Goal: Navigation & Orientation: Find specific page/section

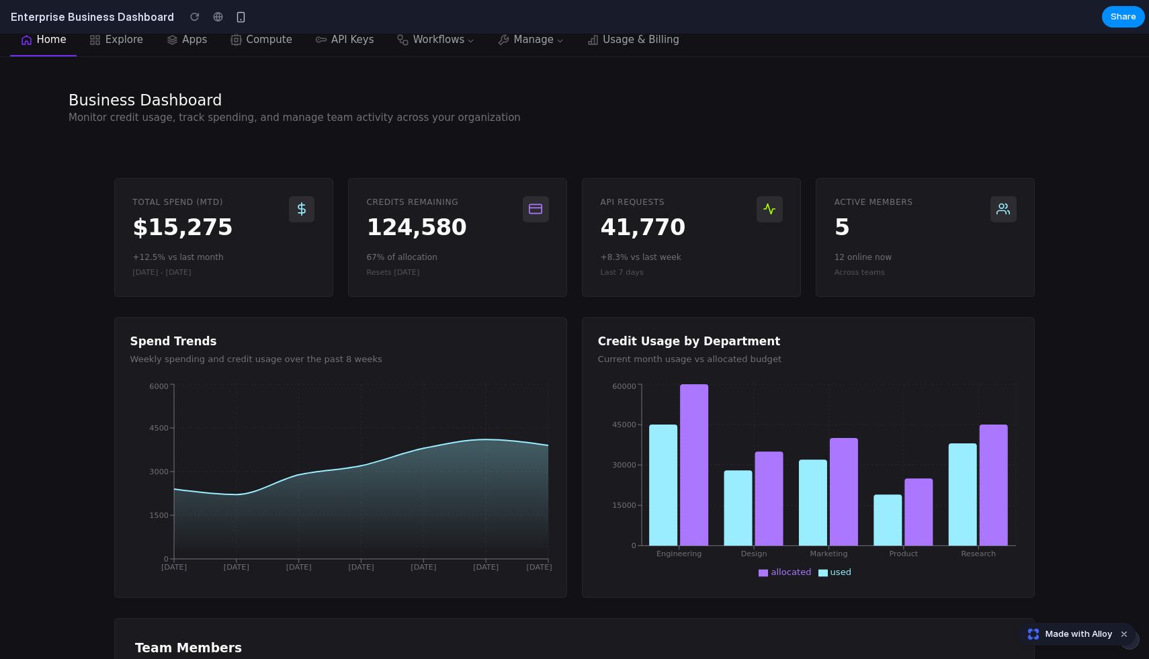
scroll to position [77, 0]
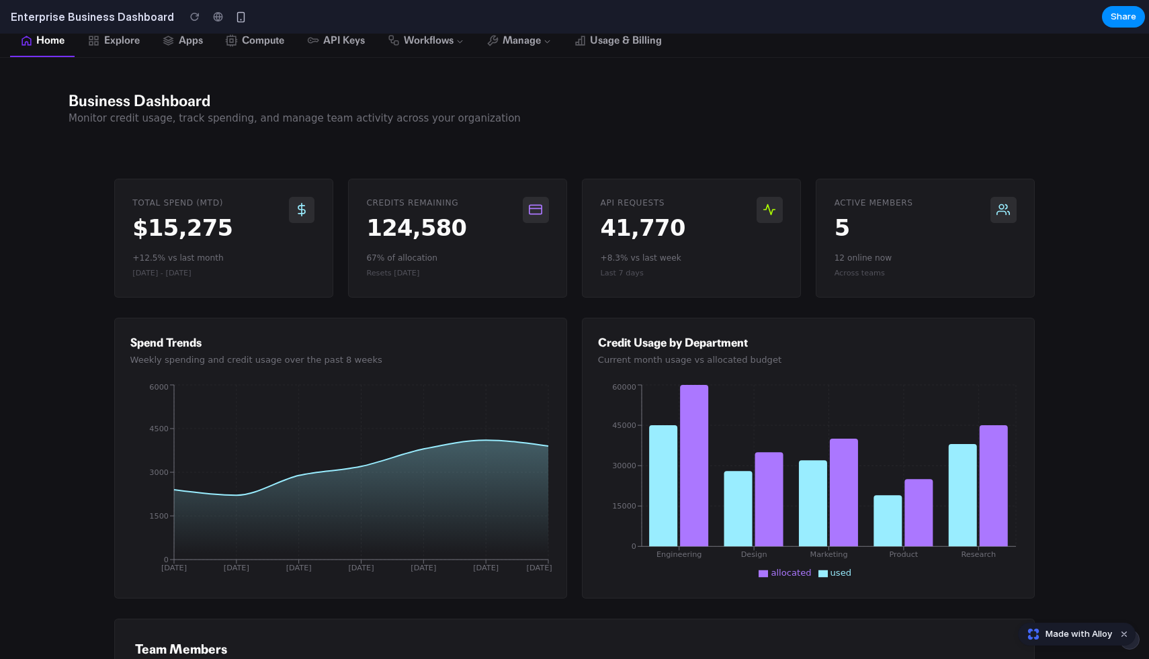
click at [640, 229] on div "41,770" at bounding box center [679, 228] width 156 height 23
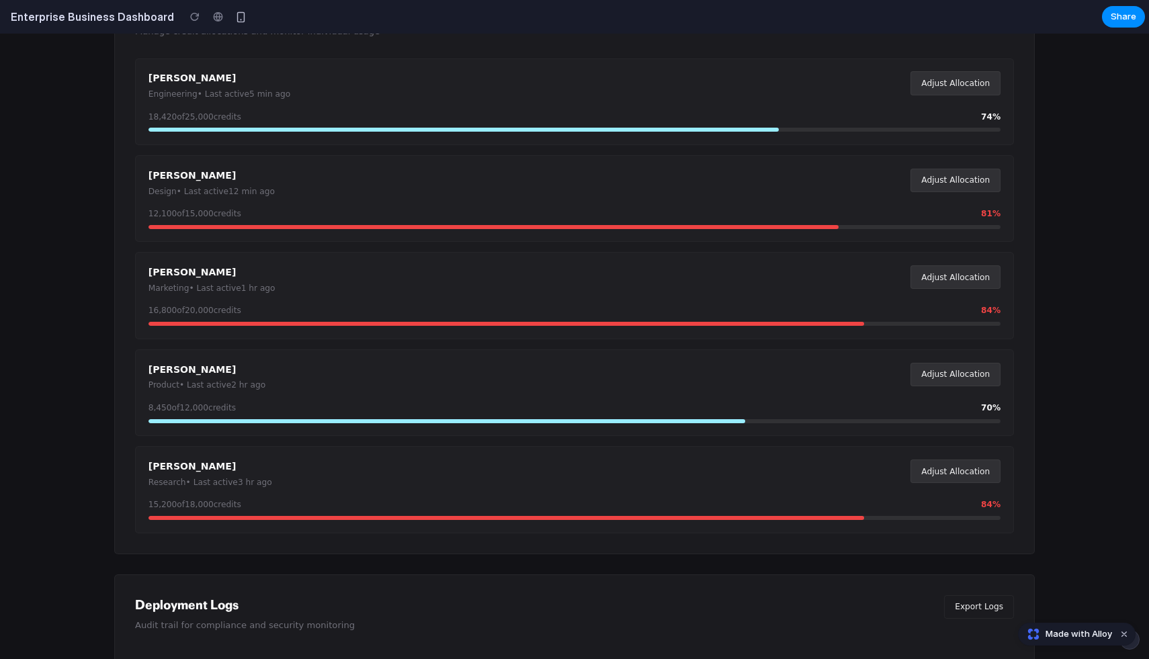
scroll to position [0, 0]
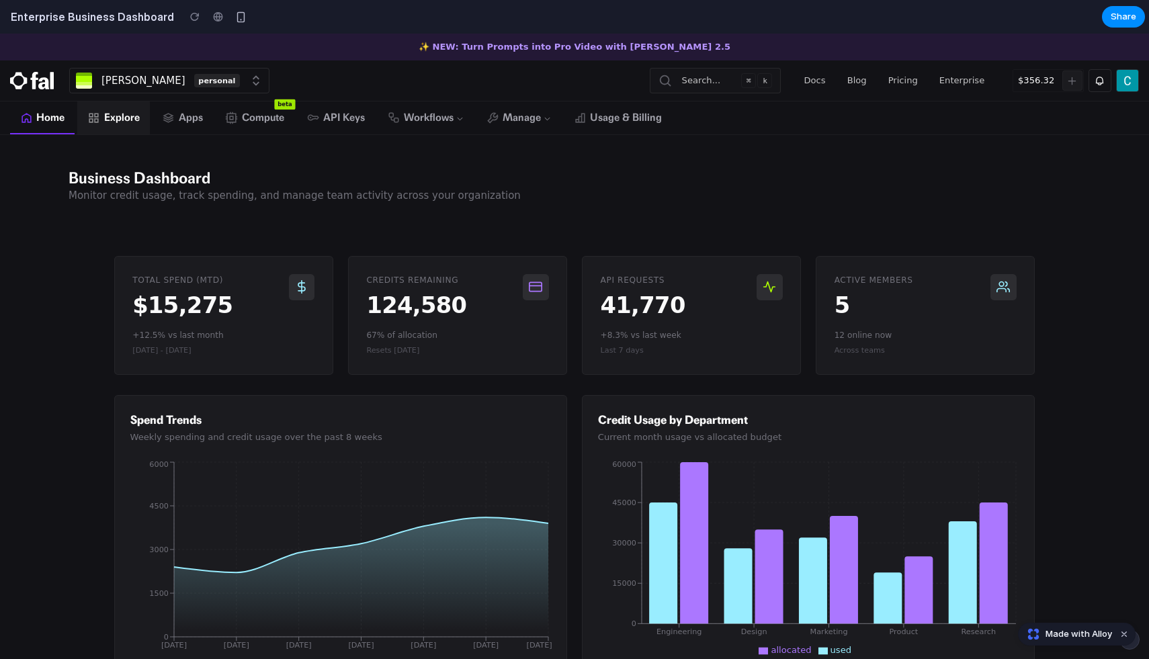
click at [98, 120] on icon at bounding box center [93, 117] width 9 height 9
click at [110, 123] on span "Explore" at bounding box center [122, 117] width 36 height 15
click at [208, 85] on div "personal" at bounding box center [217, 81] width 46 height 14
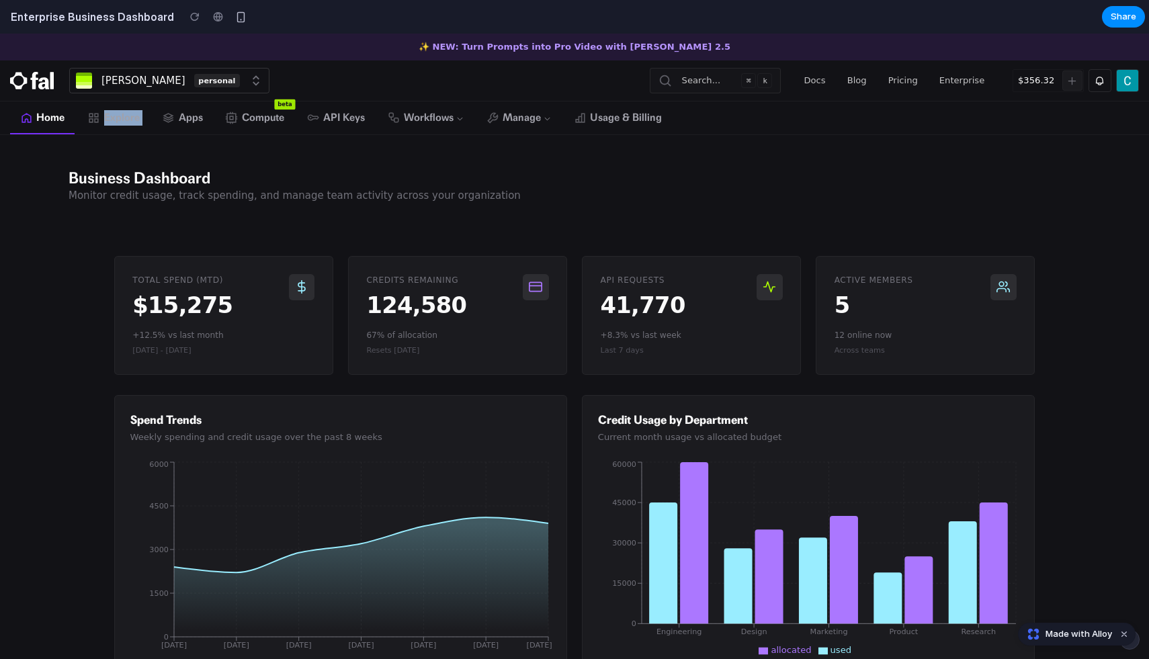
click at [254, 78] on icon "button" at bounding box center [256, 80] width 5 height 9
click at [423, 175] on div "Business Dashboard" at bounding box center [295, 178] width 452 height 20
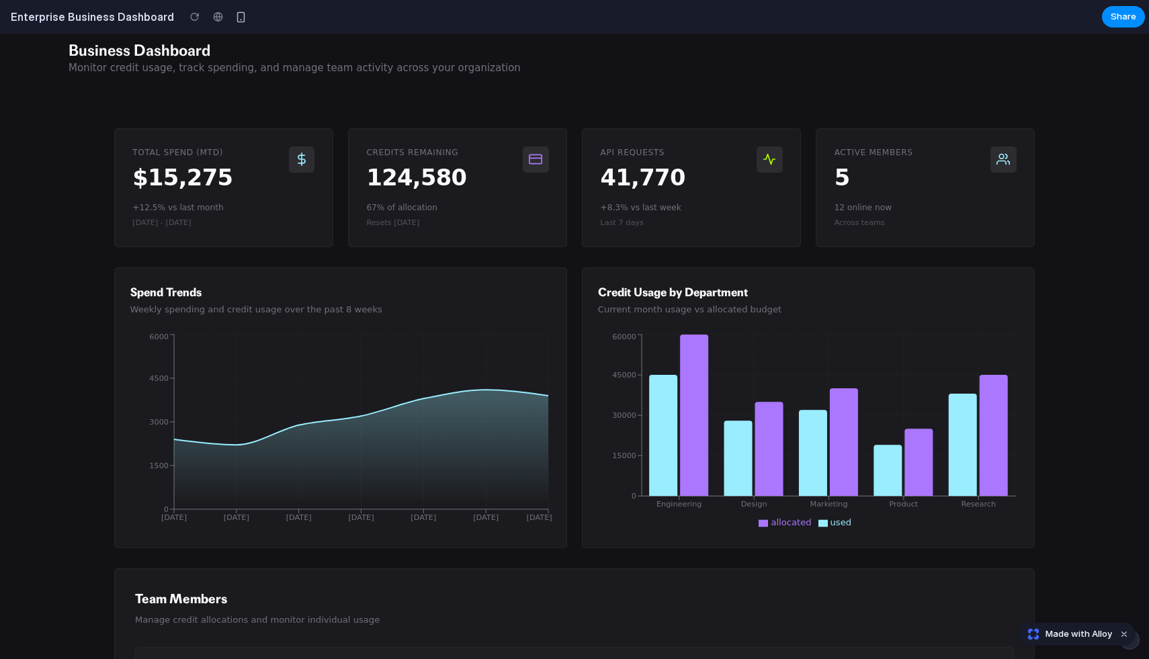
scroll to position [133, 0]
